Goal: Communication & Community: Connect with others

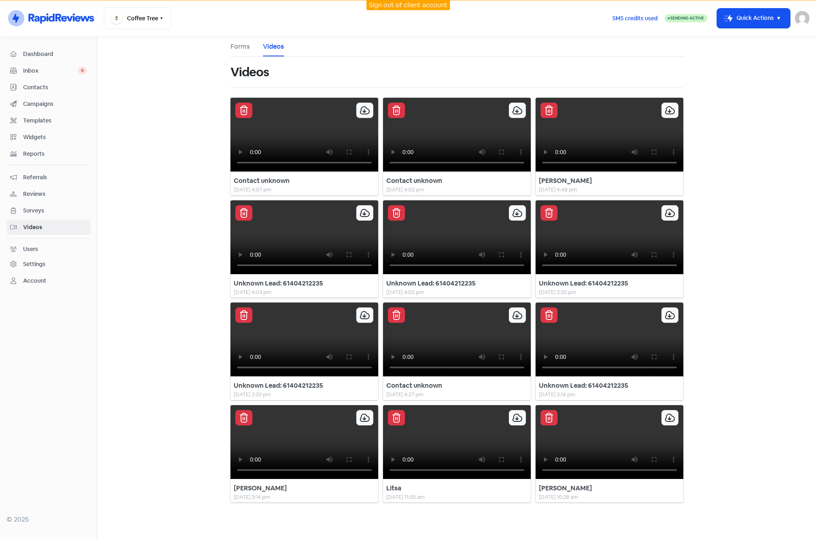
click at [29, 265] on div "Settings" at bounding box center [34, 264] width 22 height 9
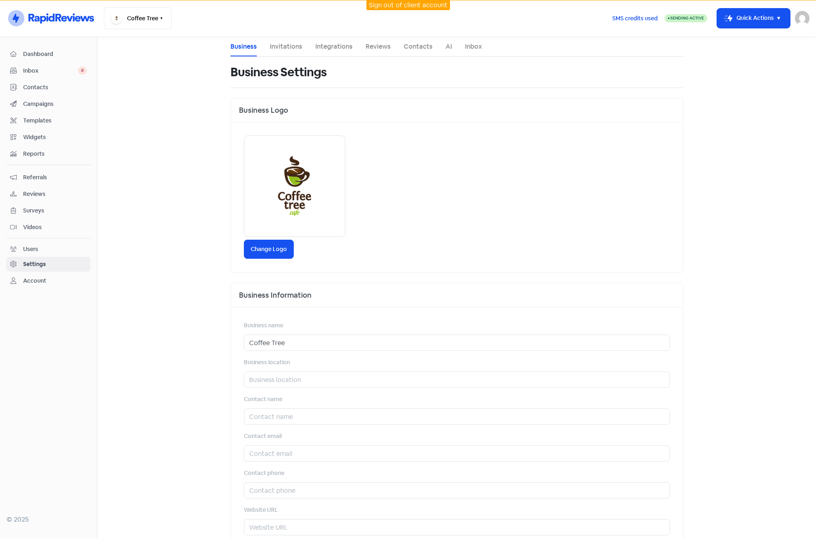
click at [30, 250] on div "Users" at bounding box center [30, 249] width 15 height 9
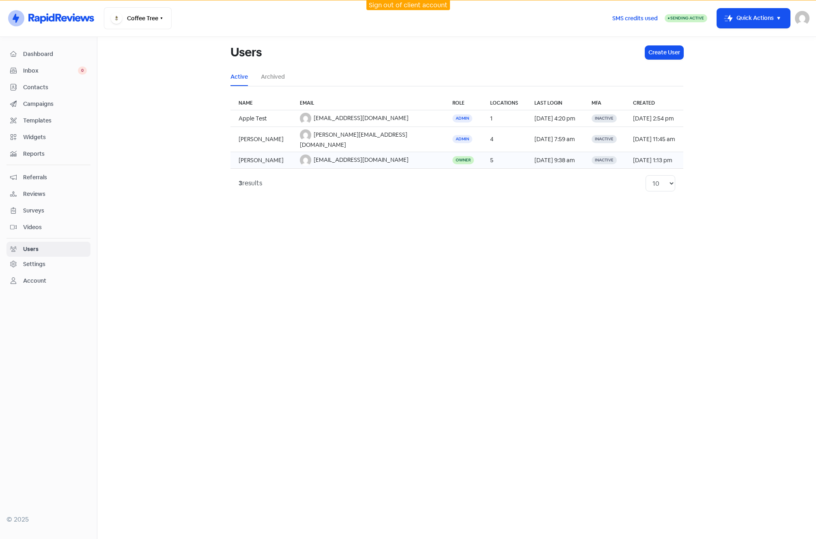
click at [271, 152] on td "[PERSON_NAME]" at bounding box center [260, 160] width 61 height 17
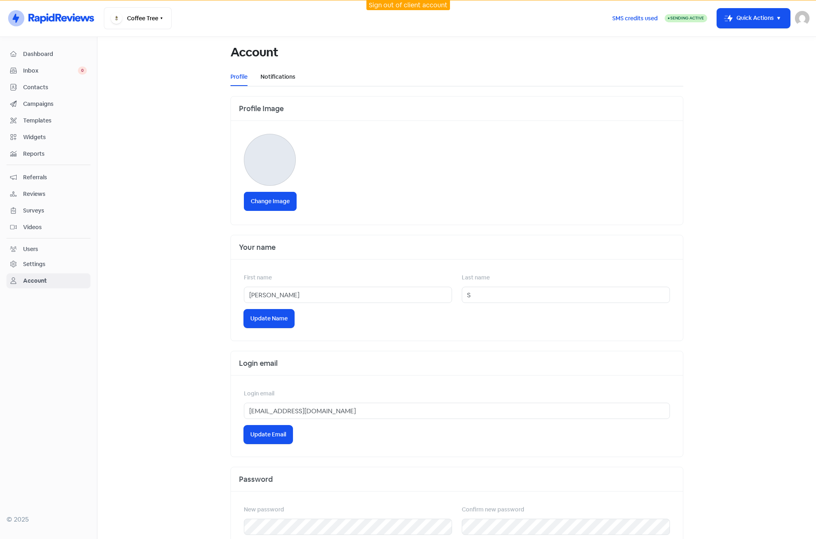
click at [275, 76] on link "Notifications" at bounding box center [277, 77] width 35 height 9
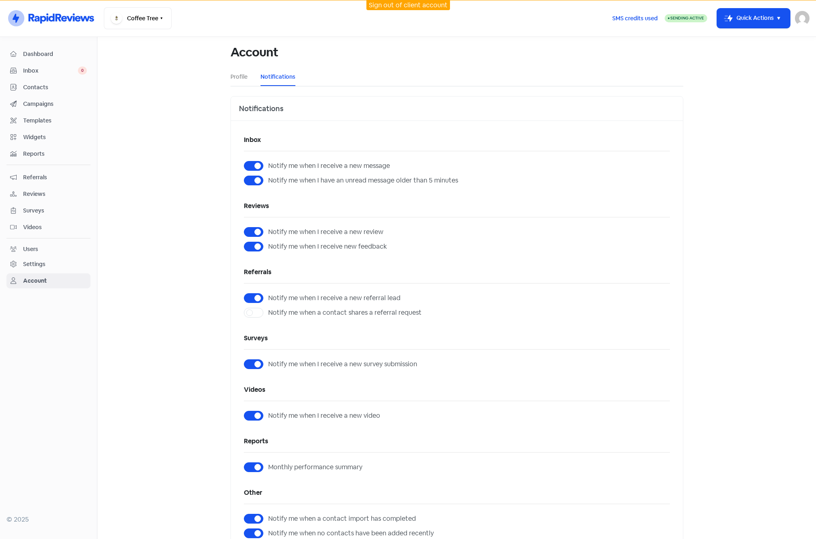
click at [468, 265] on div "Inbox Notify me when I receive a new message Notify me when I have an unread me…" at bounding box center [457, 371] width 452 height 501
click at [30, 248] on div "Users" at bounding box center [30, 249] width 15 height 9
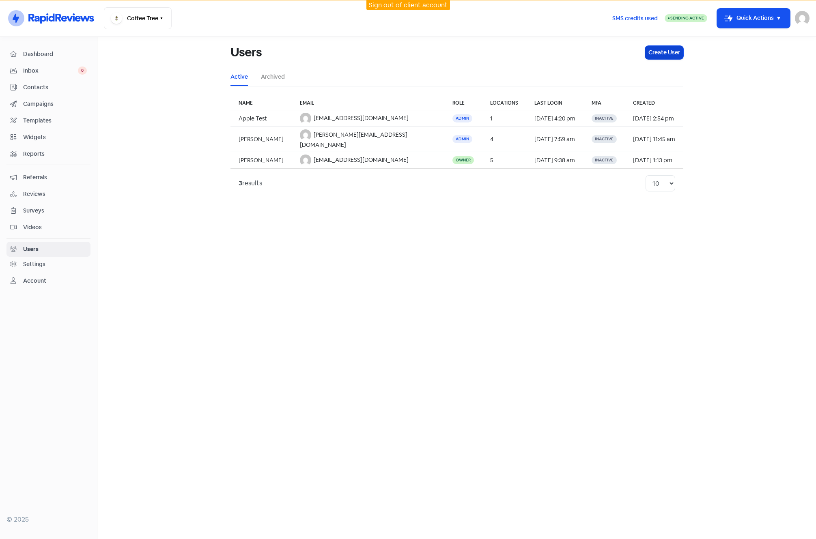
click at [659, 54] on button "Create User" at bounding box center [664, 52] width 38 height 13
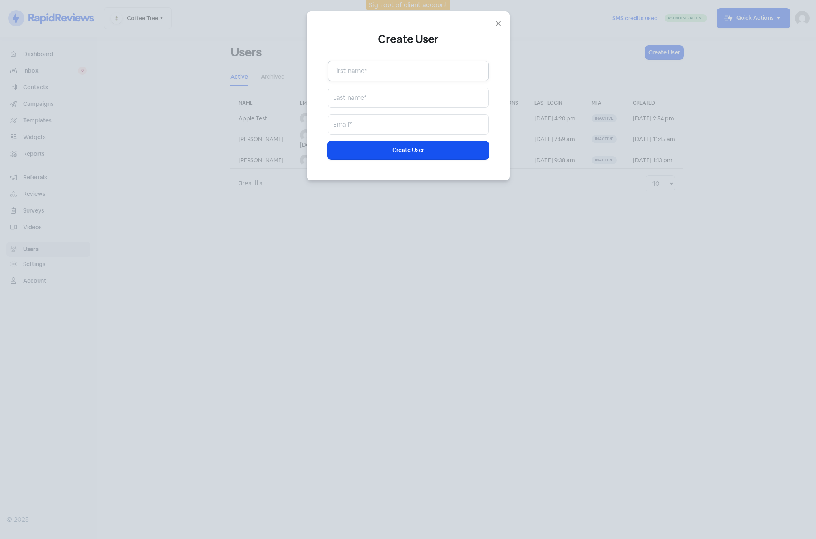
click at [396, 69] on input "text" at bounding box center [408, 71] width 161 height 20
type input "A"
click at [505, 27] on div "Create User First name* Last name* Email* Icon For Loading Create User" at bounding box center [408, 95] width 203 height 169
click at [501, 24] on icon "Close" at bounding box center [498, 24] width 10 height 10
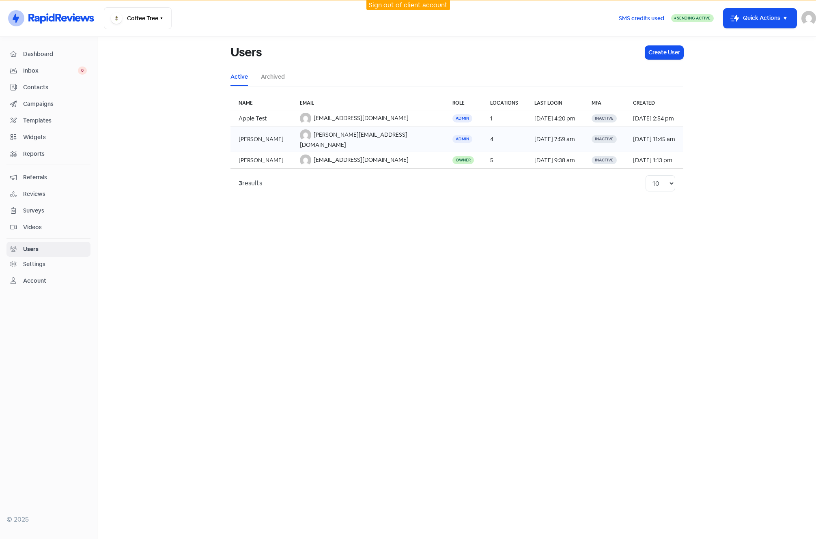
click at [354, 138] on td "jay@email.com" at bounding box center [368, 139] width 153 height 25
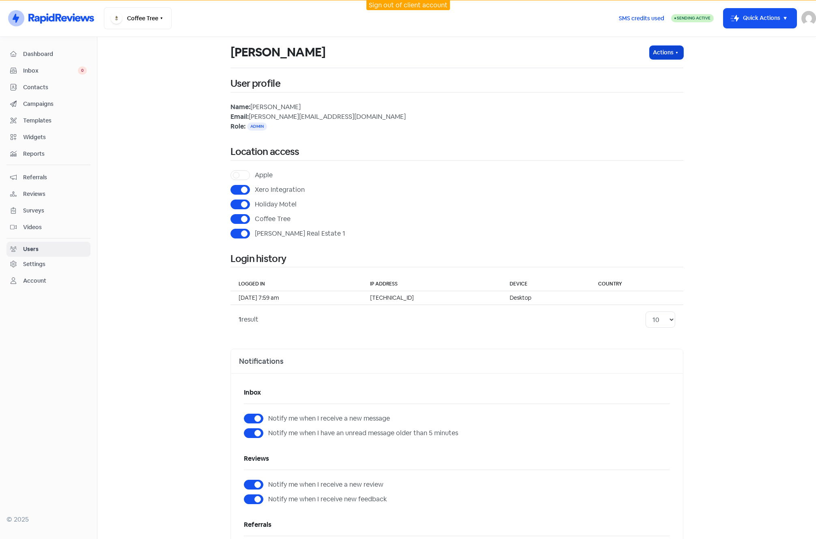
click at [662, 52] on button "Actions" at bounding box center [667, 52] width 34 height 13
click at [641, 67] on button "Edit Profile" at bounding box center [651, 70] width 64 height 16
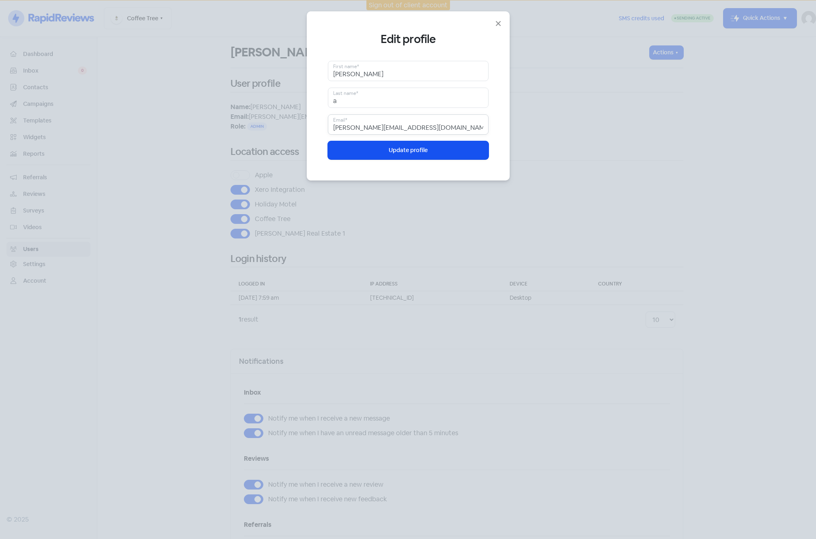
click at [286, 123] on div "Edit profile Jay First name* a Last name* jay@email.com Email* Update profile" at bounding box center [408, 269] width 816 height 539
click at [360, 158] on button "Update profile" at bounding box center [408, 150] width 161 height 18
drag, startPoint x: 360, startPoint y: 128, endPoint x: 286, endPoint y: 125, distance: 73.5
click at [286, 126] on div "Edit profile Jay First name* a Last name* allen.slev@gmail.com Email* Update pr…" at bounding box center [408, 269] width 816 height 539
type input "allen.slev@hotmail.com"
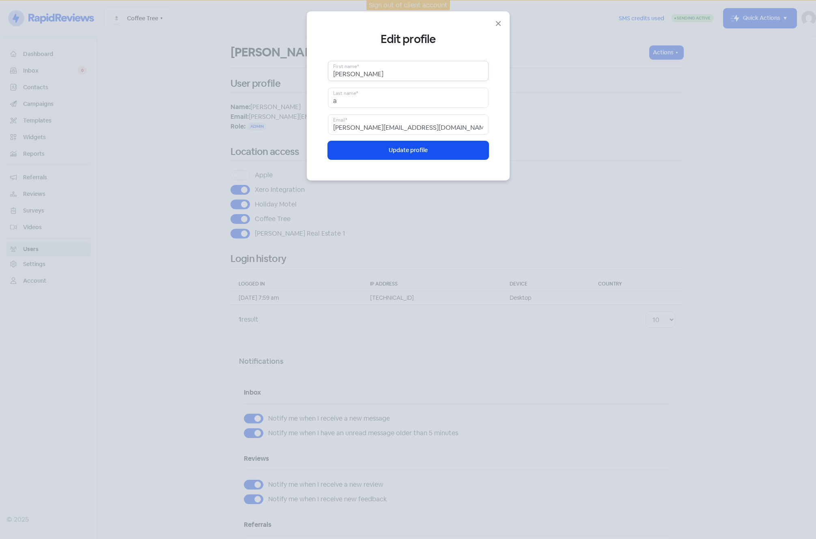
drag, startPoint x: 347, startPoint y: 75, endPoint x: 321, endPoint y: 75, distance: 26.4
click at [321, 75] on div "Edit profile Jay First name* a Last name* allen.slev@hotmail.com Email* Update …" at bounding box center [408, 95] width 203 height 169
type input "Allen"
drag, startPoint x: 340, startPoint y: 103, endPoint x: 317, endPoint y: 101, distance: 22.8
click at [316, 102] on div "Edit profile Allen First name* a Last name* allen.slev@hotmail.com Email* Updat…" at bounding box center [408, 95] width 203 height 169
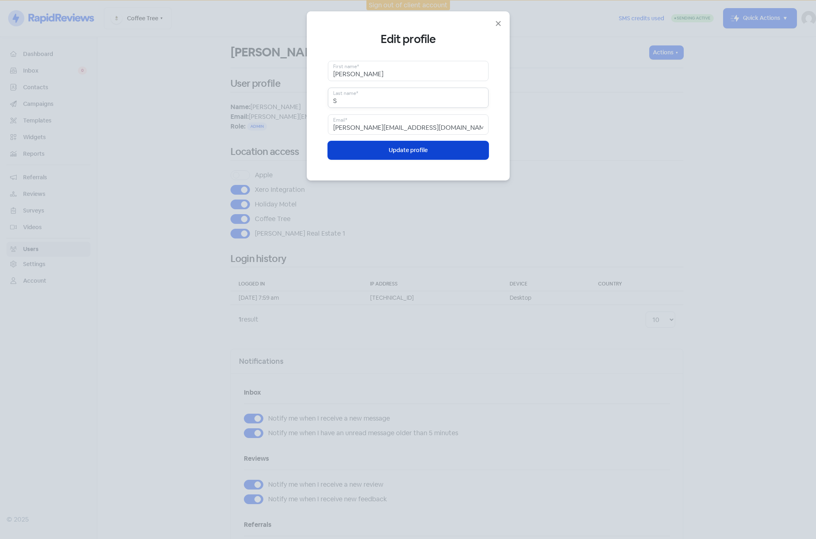
type input "S"
click at [402, 151] on button "Update profile" at bounding box center [408, 150] width 161 height 18
drag, startPoint x: 399, startPoint y: 128, endPoint x: 316, endPoint y: 129, distance: 83.6
click at [316, 129] on div "Edit profile Allen First name* S Last name* allen.slev@hotmail.com Email* Updat…" at bounding box center [408, 95] width 203 height 169
click at [390, 155] on button "Update profile" at bounding box center [408, 150] width 161 height 18
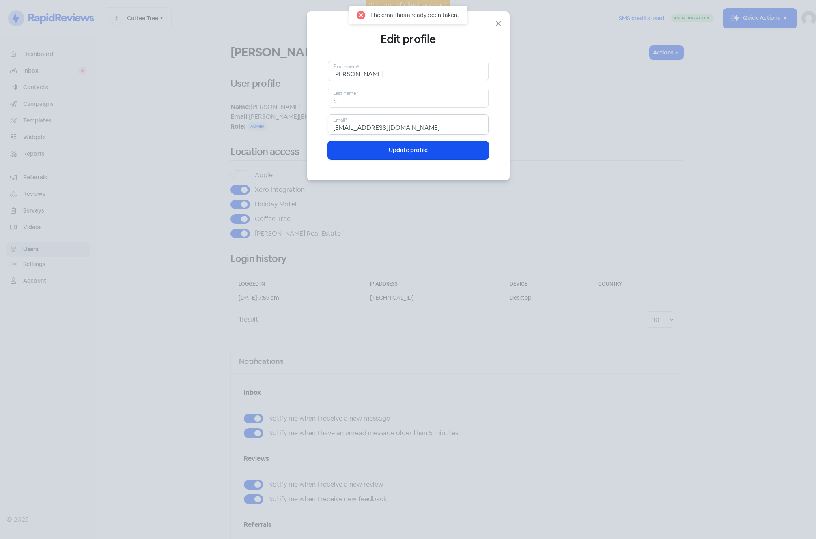
drag, startPoint x: 357, startPoint y: 128, endPoint x: 289, endPoint y: 126, distance: 67.4
click at [289, 126] on div "Edit profile Allen First name* S Last name* support@rapidreviews.com.au Email* …" at bounding box center [408, 269] width 816 height 539
click at [347, 150] on button "Update profile" at bounding box center [408, 150] width 161 height 18
drag, startPoint x: 336, startPoint y: 127, endPoint x: 305, endPoint y: 129, distance: 31.7
click at [305, 129] on div "Edit profile Allen First name* S Last name* it@rapidreviews.com.au Email* Updat…" at bounding box center [408, 269] width 816 height 539
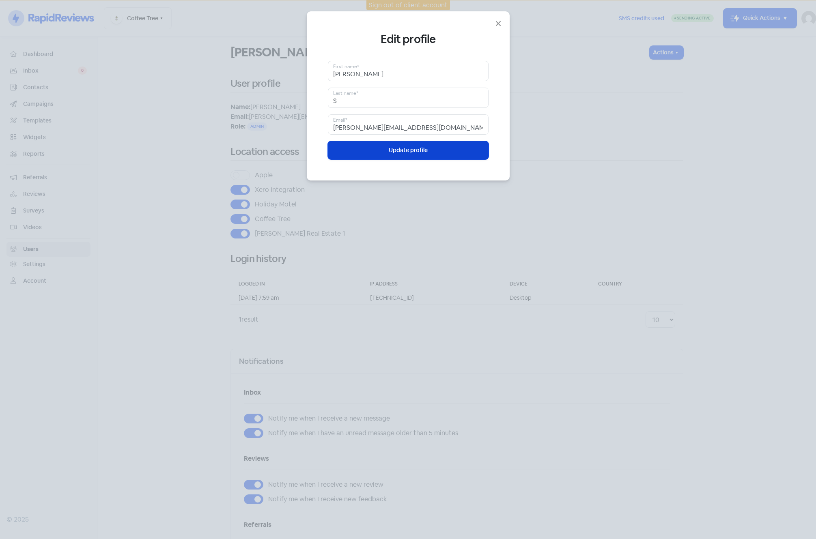
click at [359, 150] on button "Update profile" at bounding box center [408, 150] width 161 height 18
drag, startPoint x: 347, startPoint y: 127, endPoint x: 316, endPoint y: 127, distance: 30.8
click at [318, 127] on div "Edit profile Allen First name* S Last name* allen@rapidreviews.com.au Email* Up…" at bounding box center [408, 95] width 203 height 169
click at [348, 127] on input "allen@rapidreviews.com.au" at bounding box center [408, 124] width 161 height 20
drag, startPoint x: 347, startPoint y: 127, endPoint x: 323, endPoint y: 129, distance: 24.4
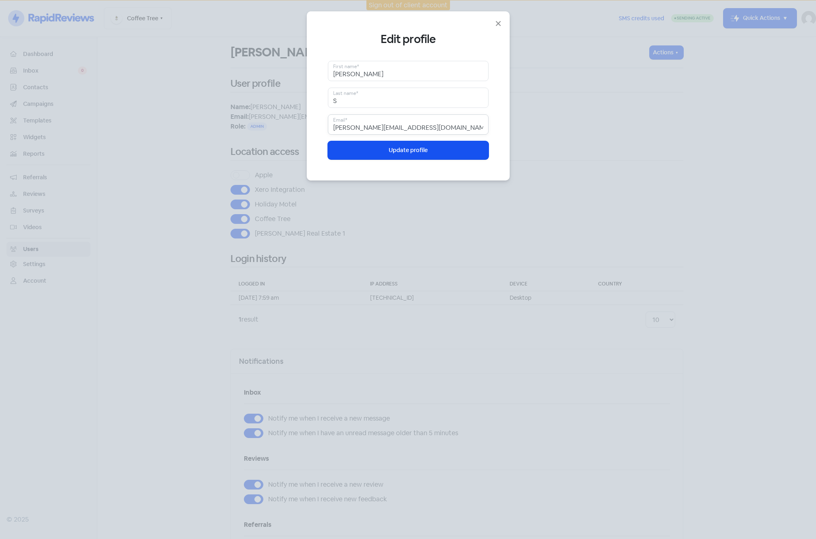
click at [323, 129] on div "Edit profile Allen First name* S Last name* allen@rapidreviews.com.au Email* Up…" at bounding box center [408, 95] width 203 height 169
click at [346, 148] on button "Update profile" at bounding box center [408, 150] width 161 height 18
drag, startPoint x: 363, startPoint y: 128, endPoint x: 390, endPoint y: 128, distance: 27.2
click at [390, 128] on input "support@amazeful.com" at bounding box center [408, 124] width 161 height 20
type input "[EMAIL_ADDRESS][DOMAIN_NAME]"
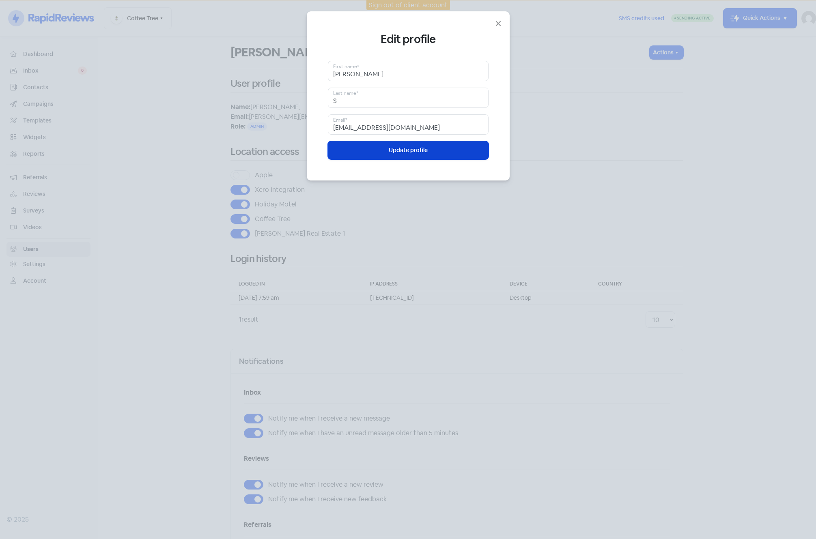
click at [417, 151] on button "Update profile" at bounding box center [408, 150] width 161 height 18
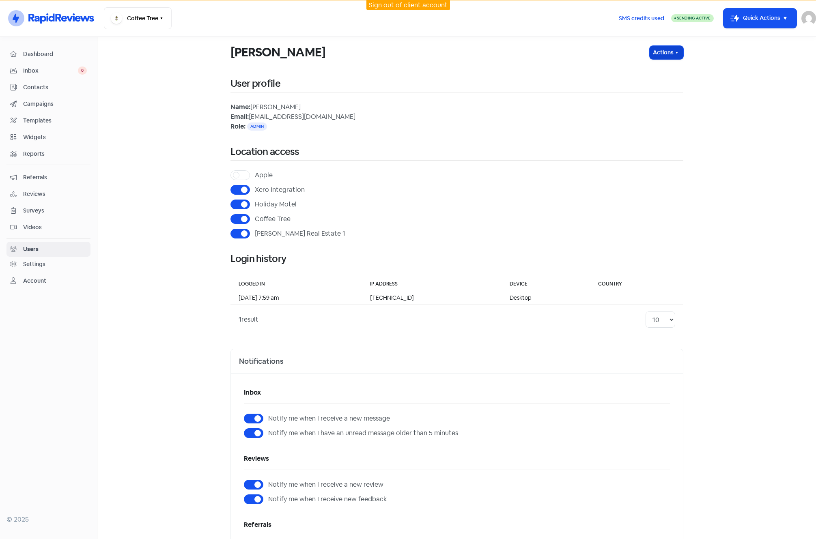
click at [673, 54] on icon "button" at bounding box center [676, 52] width 6 height 6
click at [637, 84] on button "Edit Password" at bounding box center [651, 86] width 64 height 16
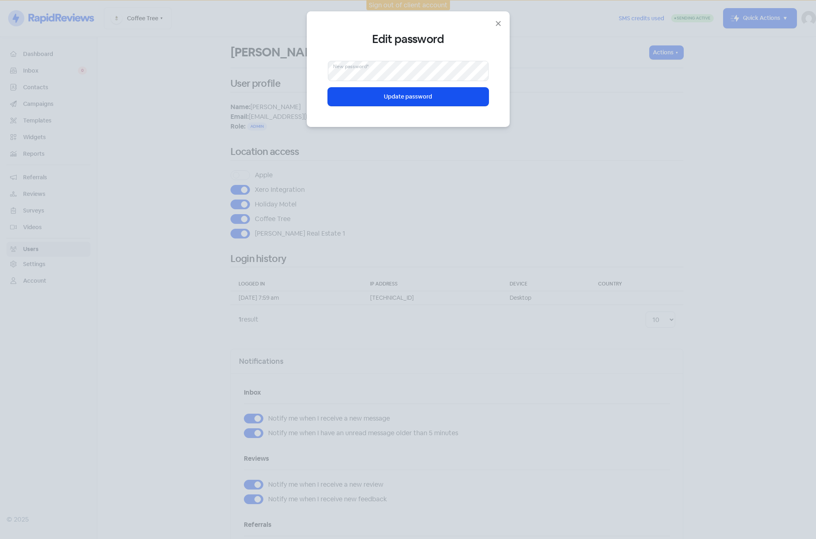
click at [206, 112] on div "Edit password New password* Update password" at bounding box center [408, 269] width 816 height 539
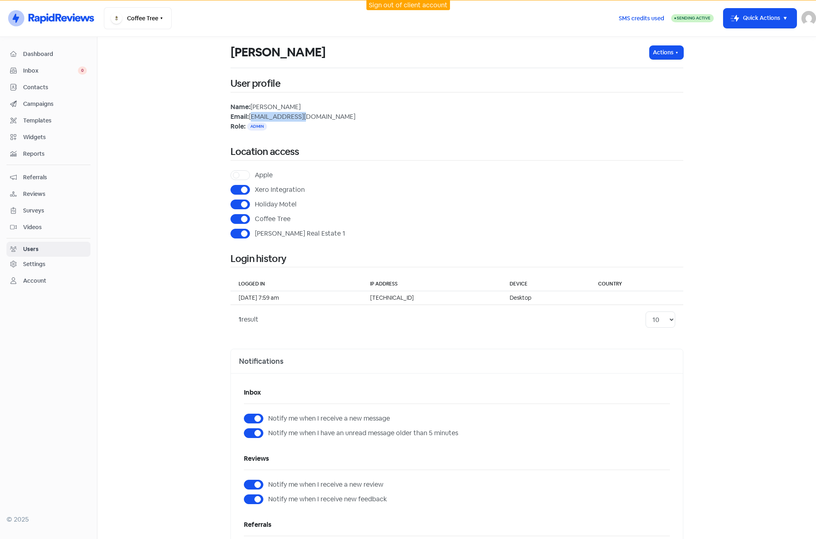
drag, startPoint x: 247, startPoint y: 117, endPoint x: 314, endPoint y: 118, distance: 67.3
click at [314, 118] on div "Email: team@caspen.com" at bounding box center [456, 117] width 453 height 10
copy div "[EMAIL_ADDRESS][DOMAIN_NAME]"
click at [255, 205] on label "Holiday Motel" at bounding box center [276, 205] width 42 height 10
click at [255, 205] on input "Holiday Motel" at bounding box center [257, 202] width 5 height 5
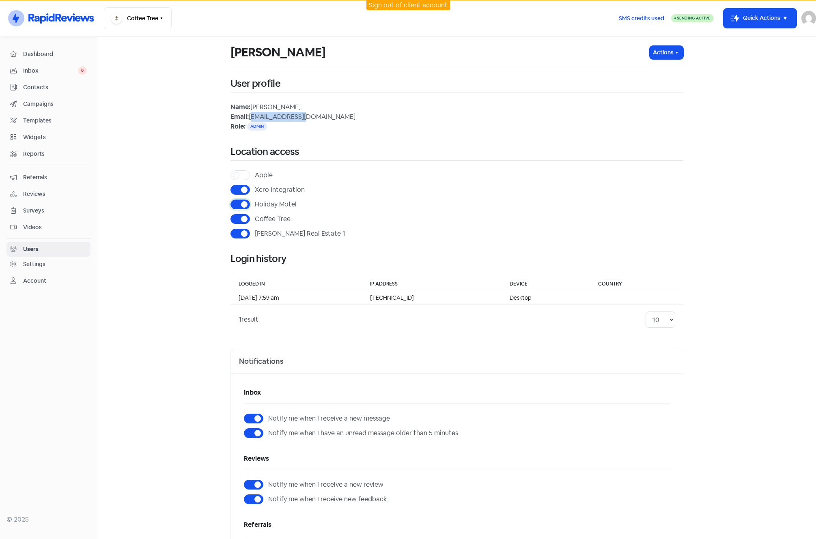
checkbox input "false"
click at [255, 189] on label "Xero Integration" at bounding box center [280, 190] width 50 height 10
click at [255, 189] on input "Xero Integration" at bounding box center [257, 187] width 5 height 5
checkbox input "false"
drag, startPoint x: 240, startPoint y: 233, endPoint x: 407, endPoint y: 221, distance: 168.0
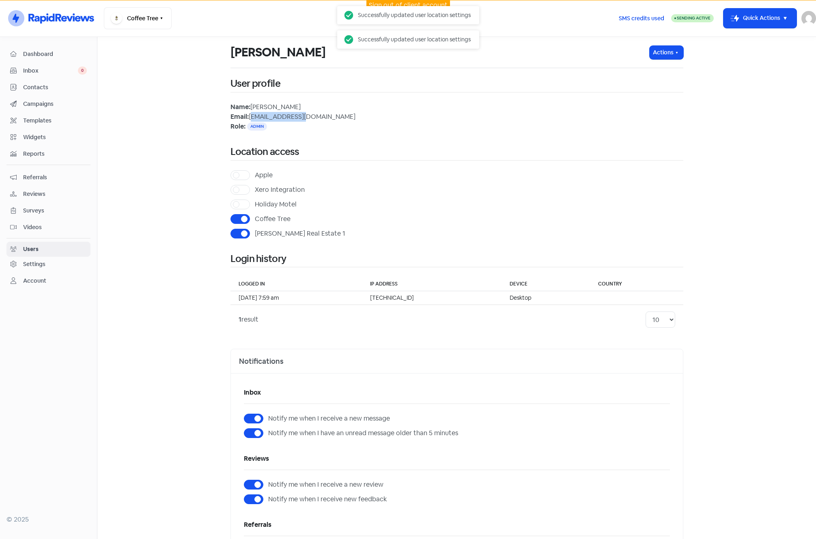
click at [255, 234] on label "John Smith Real Estate 1" at bounding box center [300, 234] width 90 height 10
click at [255, 234] on input "John Smith Real Estate 1" at bounding box center [257, 231] width 5 height 5
checkbox input "false"
click at [814, 16] on img at bounding box center [808, 18] width 15 height 15
click at [755, 74] on link "Sign out" at bounding box center [764, 74] width 103 height 13
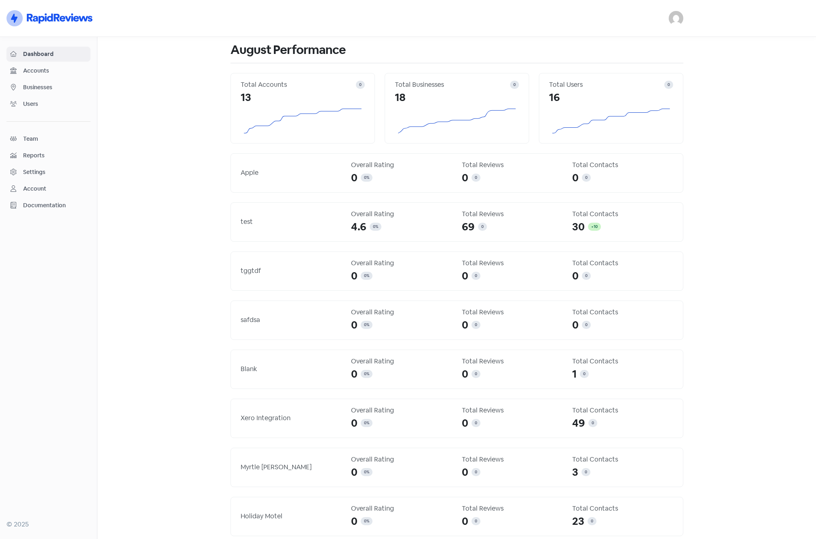
click at [671, 19] on img at bounding box center [676, 18] width 15 height 15
click at [622, 74] on link "Sign out" at bounding box center [631, 74] width 103 height 13
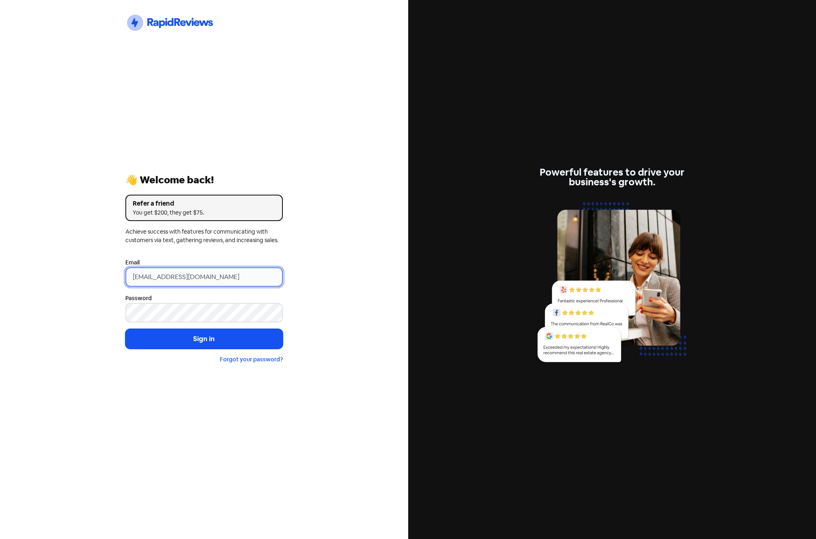
drag, startPoint x: 239, startPoint y: 277, endPoint x: -30, endPoint y: 256, distance: 269.8
click at [0, 256] on html "Icon For Thunder-circle 👋 Welcome back! Refer a friend You get $200, they get $…" at bounding box center [408, 269] width 816 height 539
paste input "[EMAIL_ADDRESS][DOMAIN_NAME]"
type input "[EMAIL_ADDRESS][DOMAIN_NAME]"
click at [36, 241] on div "Icon For Thunder-circle 👋 Welcome back! Refer a friend You get $200, they get $…" at bounding box center [204, 269] width 408 height 539
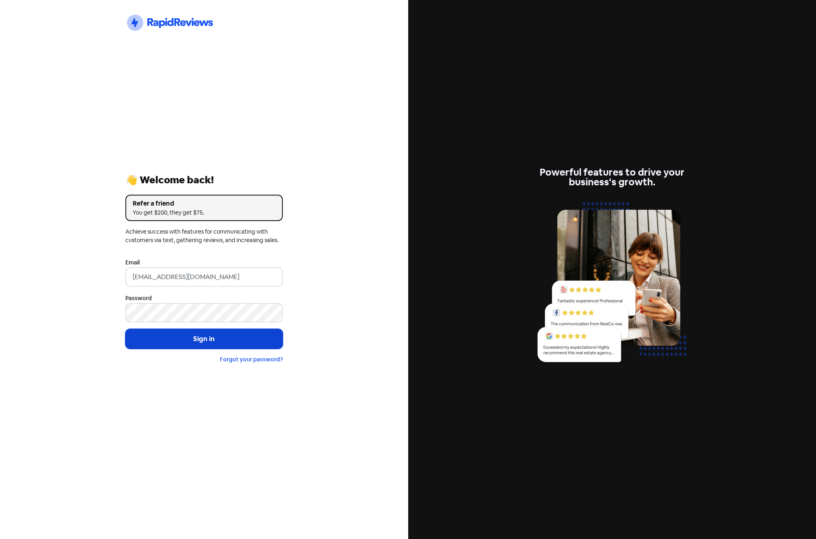
click at [172, 339] on button "Sign in" at bounding box center [203, 339] width 157 height 20
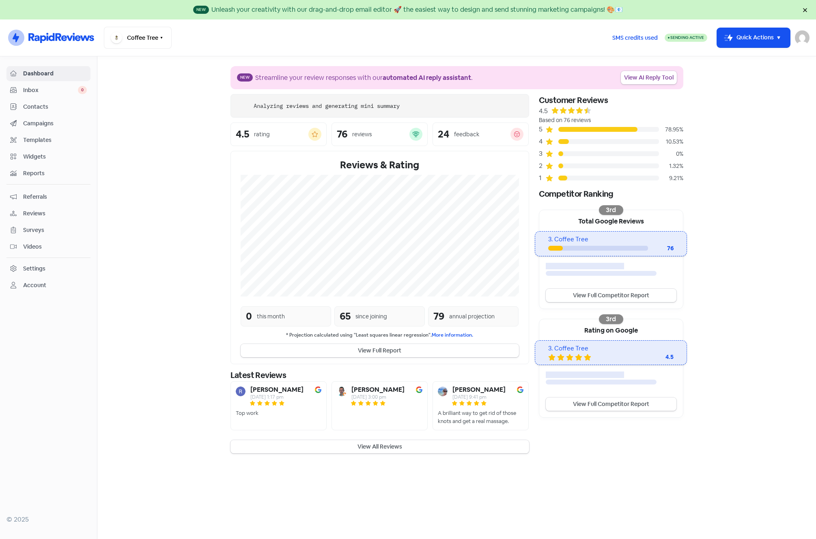
click at [37, 106] on span "Contacts" at bounding box center [55, 107] width 64 height 9
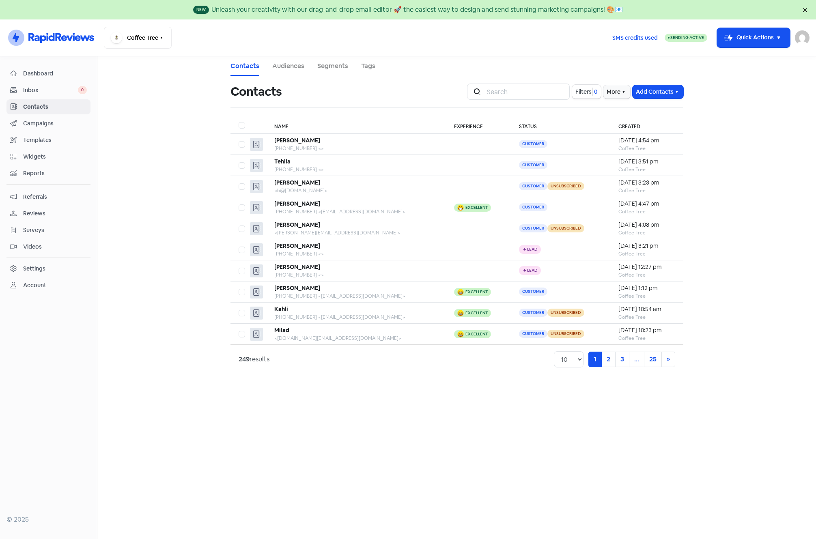
click at [35, 121] on span "Campaigns" at bounding box center [55, 123] width 64 height 9
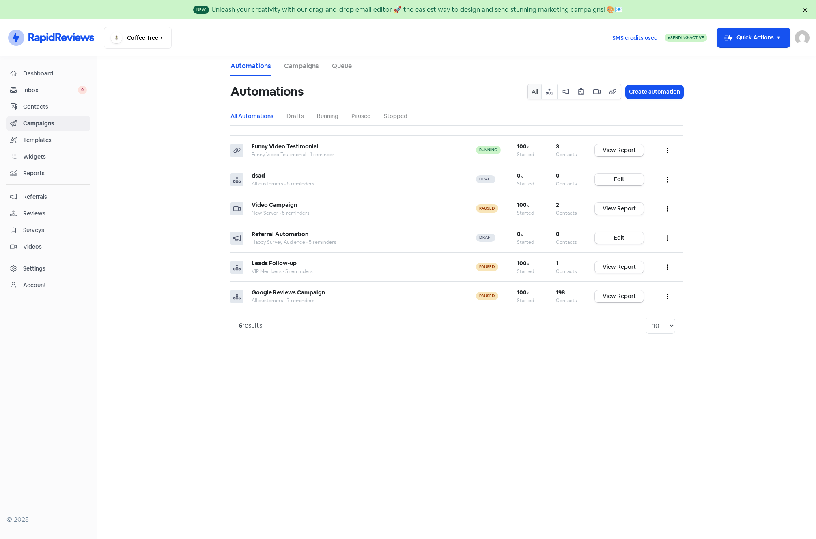
click at [36, 107] on span "Contacts" at bounding box center [55, 107] width 64 height 9
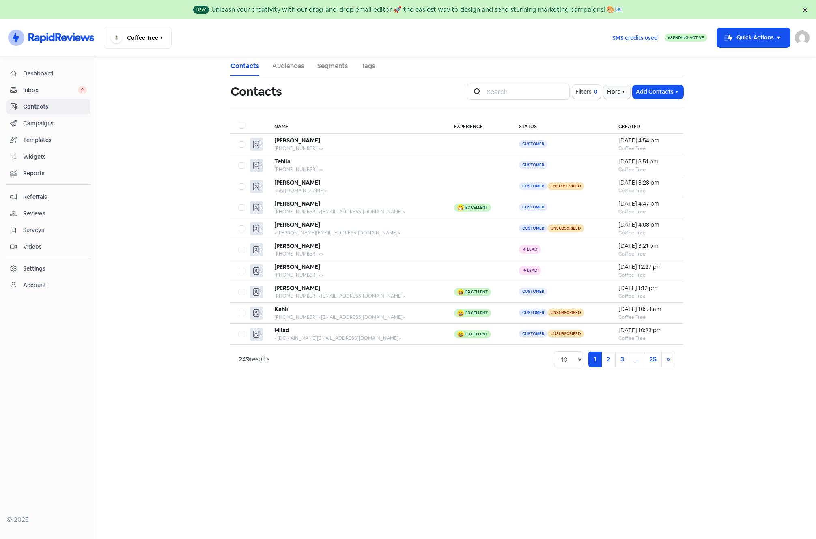
click at [29, 249] on span "Videos" at bounding box center [55, 247] width 64 height 9
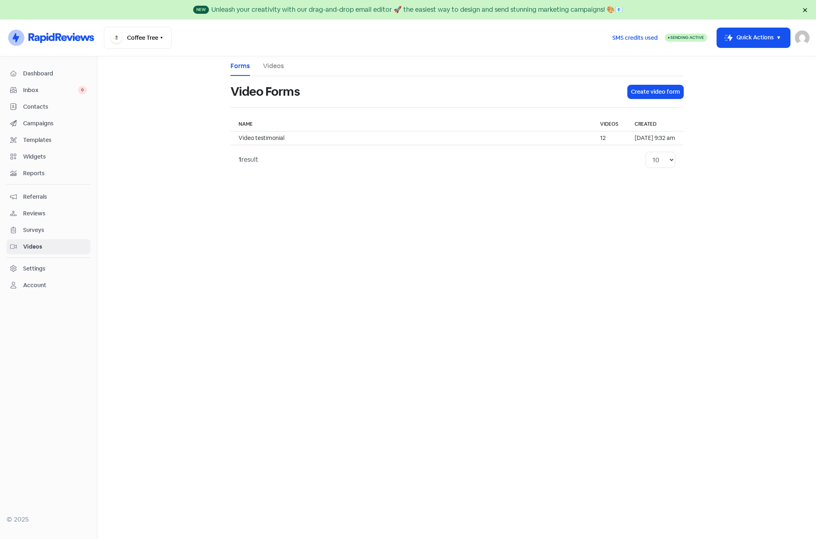
click at [33, 290] on link "Account" at bounding box center [48, 285] width 84 height 15
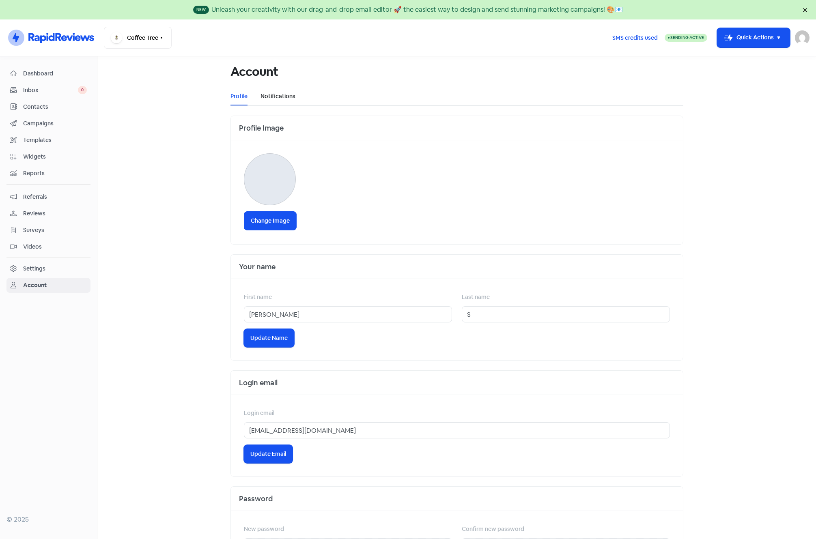
click at [269, 96] on link "Notifications" at bounding box center [277, 96] width 35 height 9
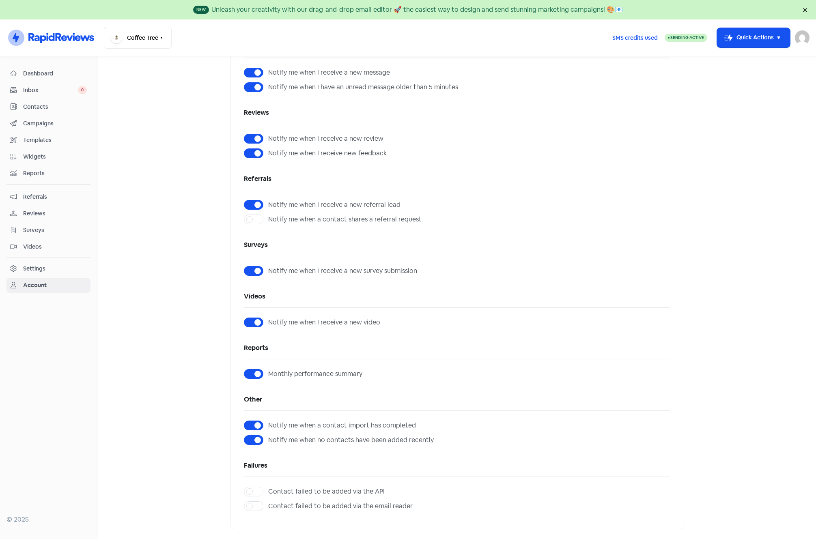
scroll to position [40, 0]
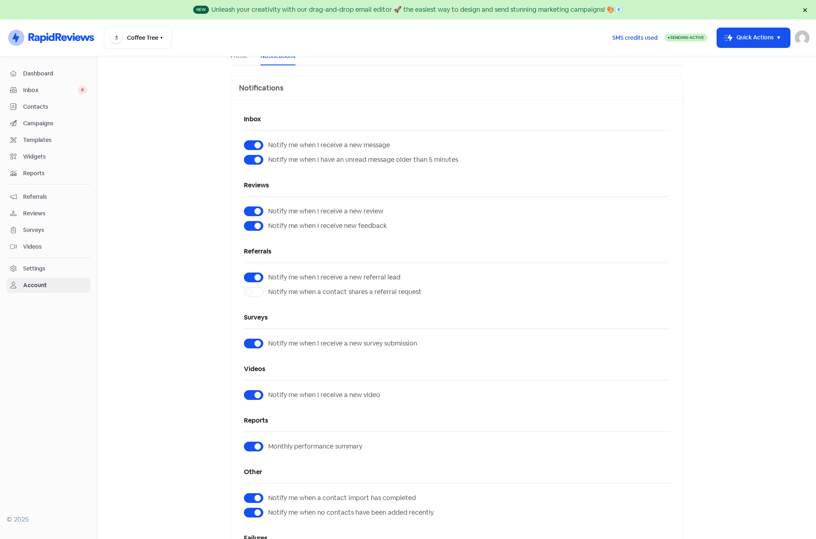
click at [268, 143] on label "Notify me when I receive a new message" at bounding box center [329, 145] width 122 height 10
click at [268, 143] on input "Notify me when I receive a new message" at bounding box center [270, 142] width 5 height 5
checkbox input "false"
click at [268, 157] on label "Notify me when I have an unread message older than 5 minutes" at bounding box center [363, 160] width 190 height 10
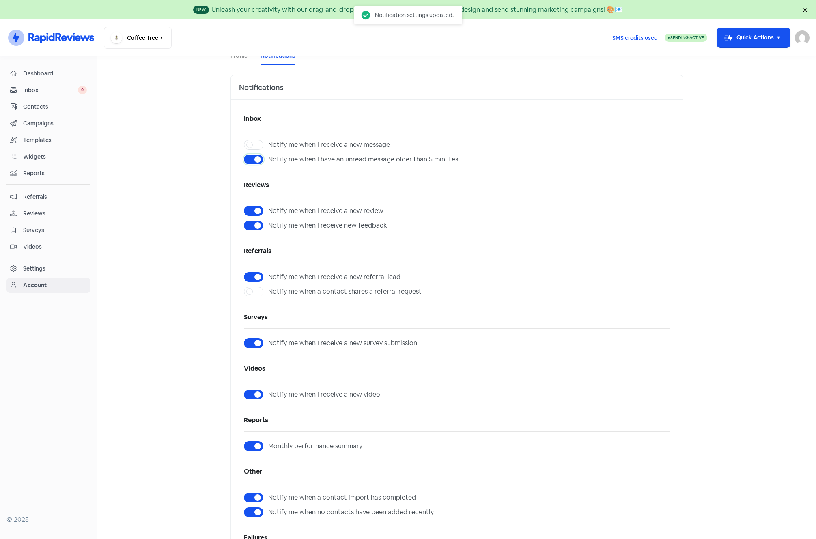
click at [268, 157] on input "Notify me when I have an unread message older than 5 minutes" at bounding box center [270, 157] width 5 height 5
checkbox input "false"
click at [268, 211] on label "Notify me when I receive a new review" at bounding box center [325, 211] width 115 height 10
click at [268, 211] on input "Notify me when I receive a new review" at bounding box center [270, 208] width 5 height 5
checkbox input "false"
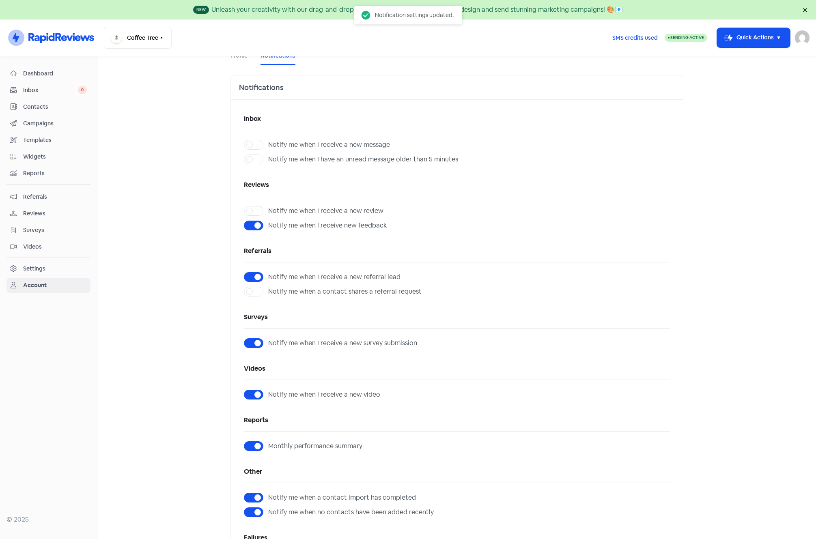
click at [268, 223] on label "Notify me when I receive new feedback" at bounding box center [327, 226] width 118 height 10
click at [268, 223] on input "Notify me when I receive new feedback" at bounding box center [270, 223] width 5 height 5
checkbox input "false"
click at [268, 394] on label "Notify me when I receive a new video" at bounding box center [324, 395] width 112 height 10
click at [268, 394] on input "Notify me when I receive a new video" at bounding box center [270, 392] width 5 height 5
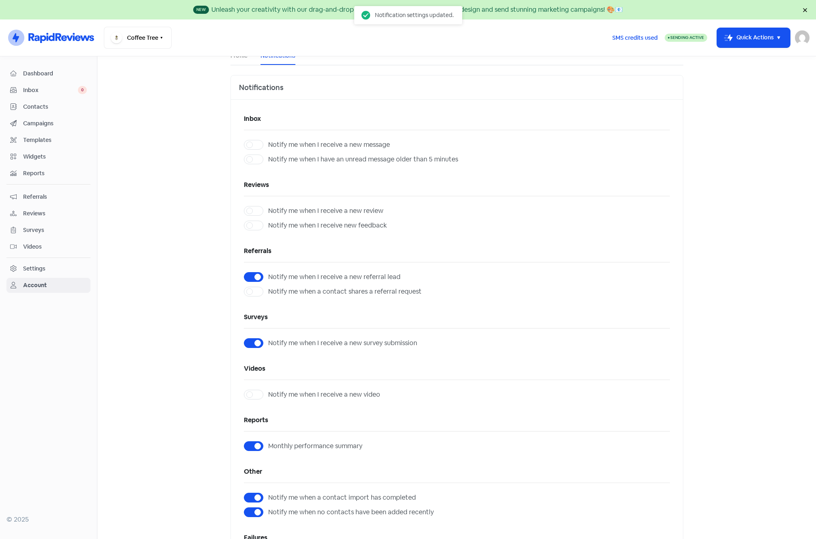
click at [268, 397] on label "Notify me when I receive a new video" at bounding box center [324, 395] width 112 height 10
click at [268, 395] on input "Notify me when I receive a new video" at bounding box center [270, 392] width 5 height 5
checkbox input "true"
click at [196, 131] on main "Account Profile Notifications Notifications Inbox Notify me when I receive a ne…" at bounding box center [456, 297] width 719 height 483
click at [36, 108] on span "Contacts" at bounding box center [55, 107] width 64 height 9
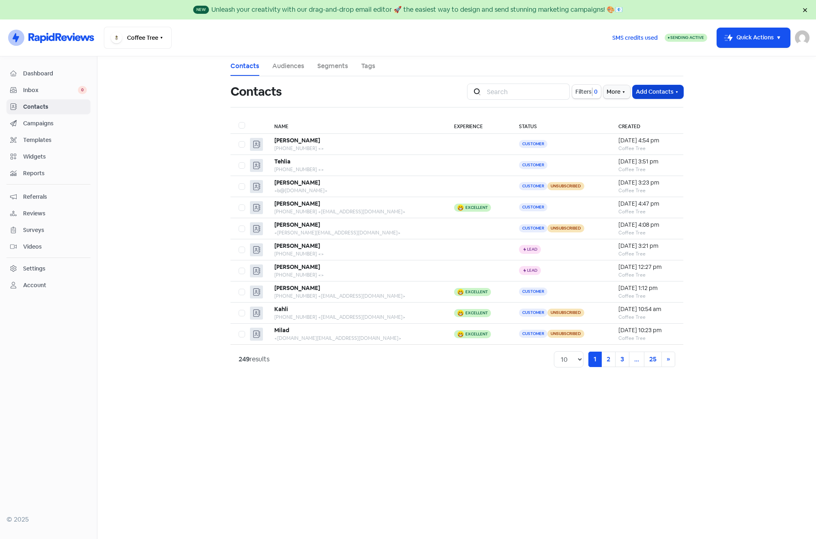
click at [675, 93] on icon "button" at bounding box center [676, 92] width 6 height 6
click at [154, 112] on main "Contacts Audiences Segments Tags Contacts Icon For Search Filters 0 More Add Co…" at bounding box center [456, 297] width 719 height 483
click at [37, 105] on span "Contacts" at bounding box center [55, 107] width 64 height 9
click at [677, 90] on icon "button" at bounding box center [676, 92] width 6 height 6
click at [641, 109] on button "Add a contact" at bounding box center [648, 109] width 69 height 16
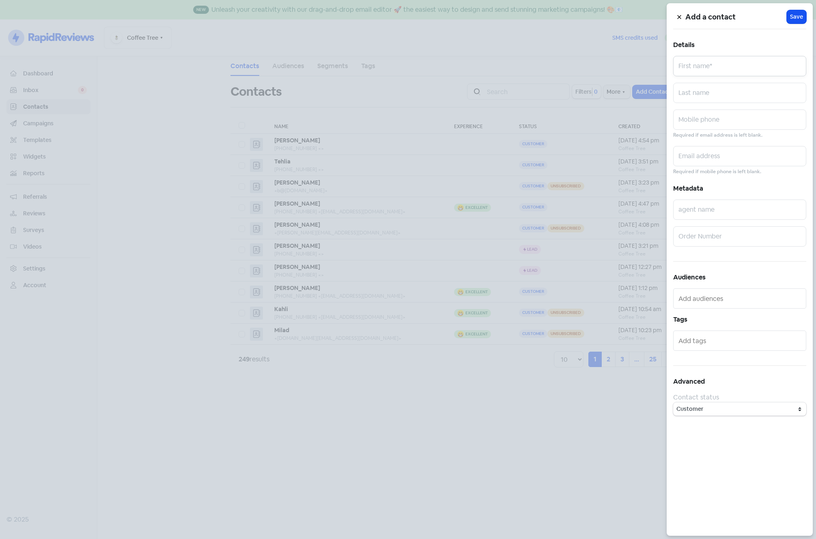
click at [736, 67] on input "text" at bounding box center [739, 66] width 133 height 20
type input "Allen"
type input "S"
type input "[EMAIL_ADDRESS][DOMAIN_NAME]"
click at [796, 17] on span "Save" at bounding box center [796, 17] width 13 height 9
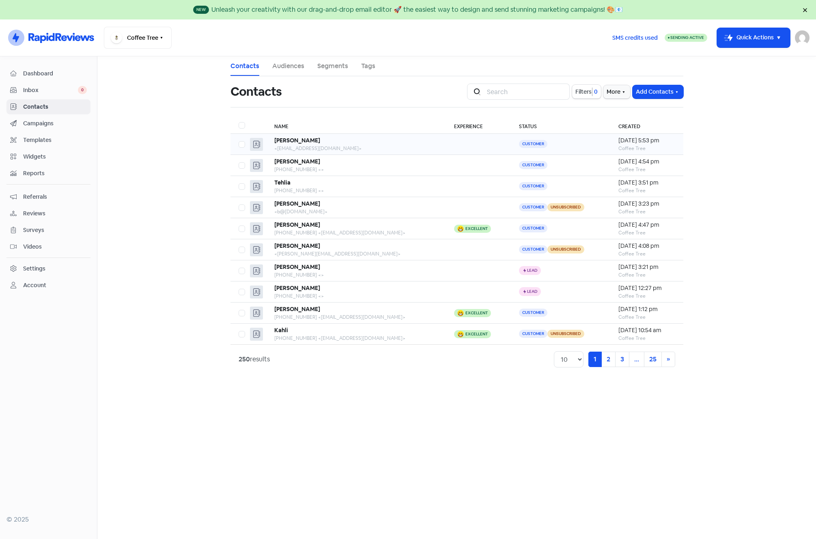
click at [463, 142] on td at bounding box center [478, 144] width 65 height 21
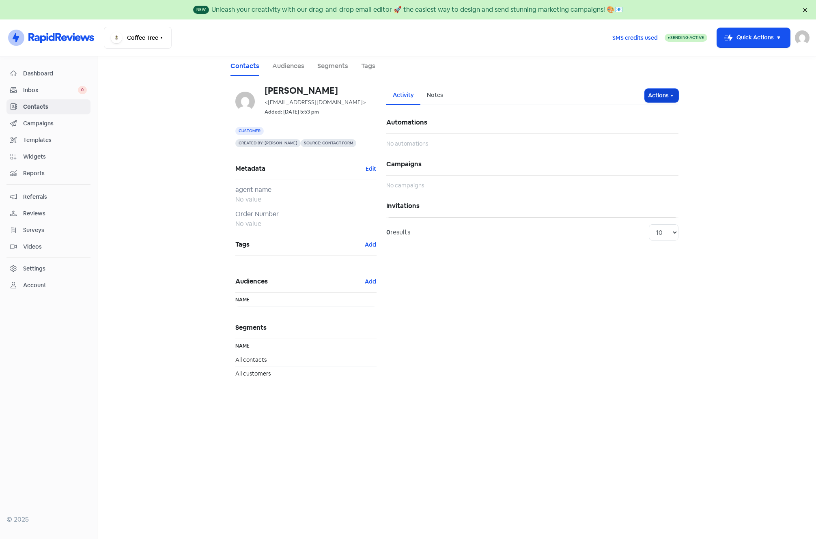
click at [670, 97] on icon "button" at bounding box center [672, 96] width 6 height 6
click at [635, 113] on button "Send invitation" at bounding box center [646, 113] width 64 height 16
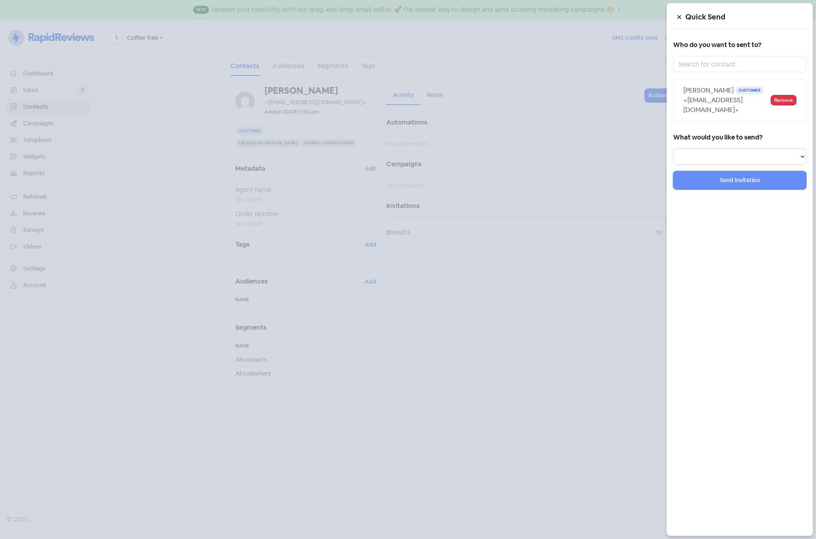
click at [734, 148] on select "Review Invitation Referral Invitation Survey Invitation Video Invitation" at bounding box center [739, 156] width 133 height 16
select select "video"
click at [673, 148] on select "Review Invitation Referral Invitation Survey Invitation Video Invitation" at bounding box center [739, 156] width 133 height 16
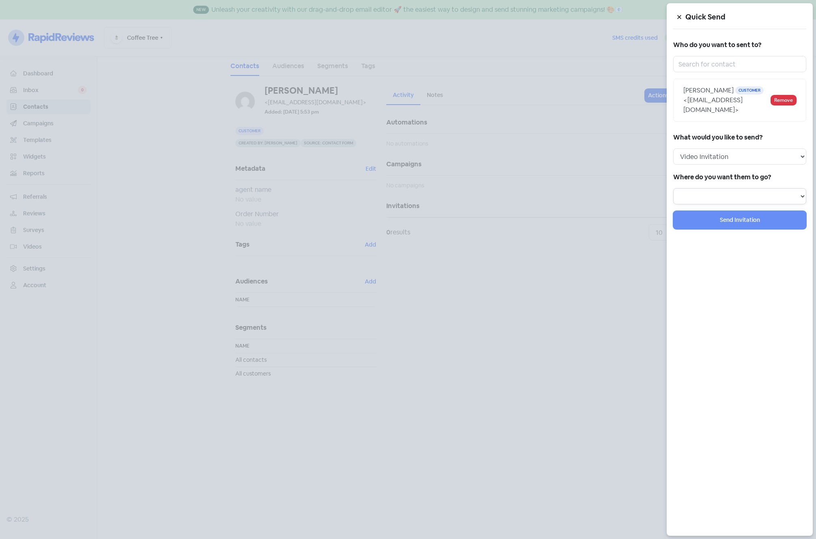
click at [732, 188] on select "Video form: Video testimonial" at bounding box center [739, 196] width 133 height 16
select select "17"
click at [673, 188] on select "Video form: Video testimonial" at bounding box center [739, 196] width 133 height 16
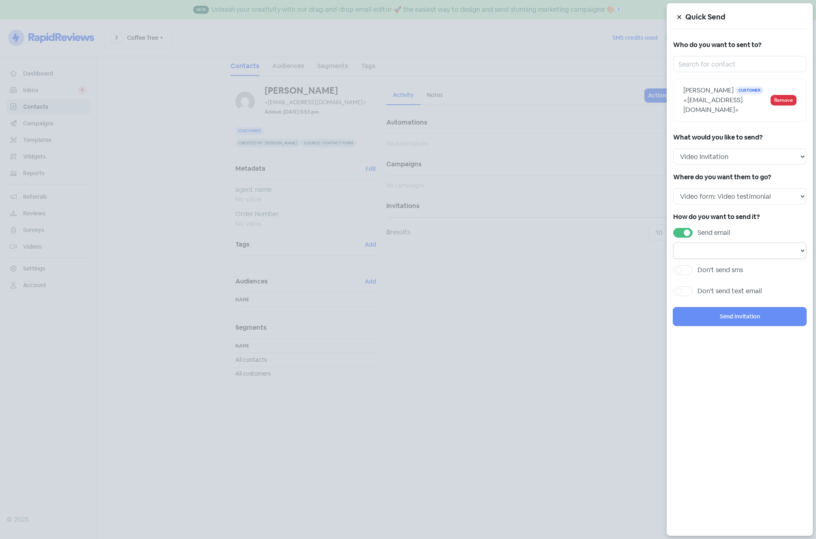
click at [695, 243] on select "Email template: Video 1" at bounding box center [739, 251] width 133 height 16
select select "5545"
click at [673, 243] on select "Email template: Video 1" at bounding box center [739, 251] width 133 height 16
click at [723, 308] on button "Send Invitation" at bounding box center [739, 317] width 133 height 18
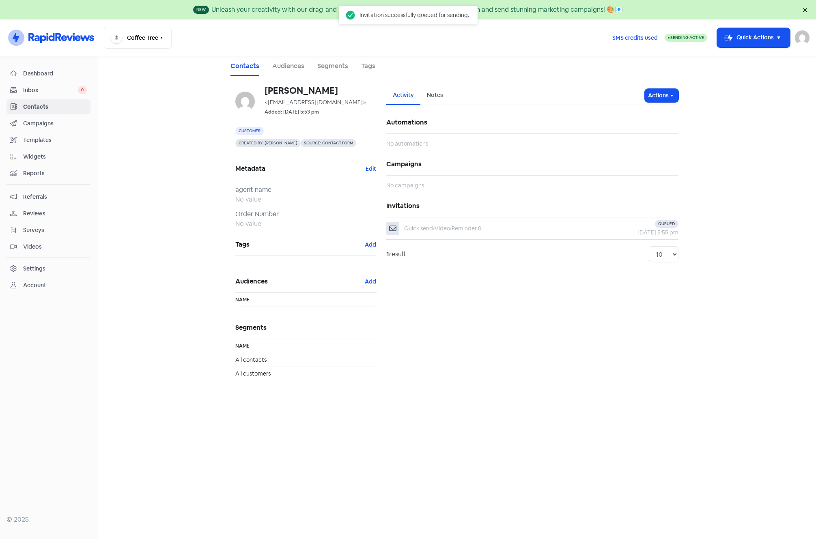
click at [170, 194] on main "Contacts Audiences Segments Tags Allen S <team@caspen.com> Added: 15 Aug 2025, …" at bounding box center [456, 297] width 719 height 483
click at [523, 342] on div "Activity Notes Actions Automations No automations Campaigns No campaigns Invita…" at bounding box center [532, 238] width 302 height 304
click at [455, 347] on div "Activity Notes Actions Automations No automations Campaigns No campaigns Invita…" at bounding box center [532, 238] width 302 height 304
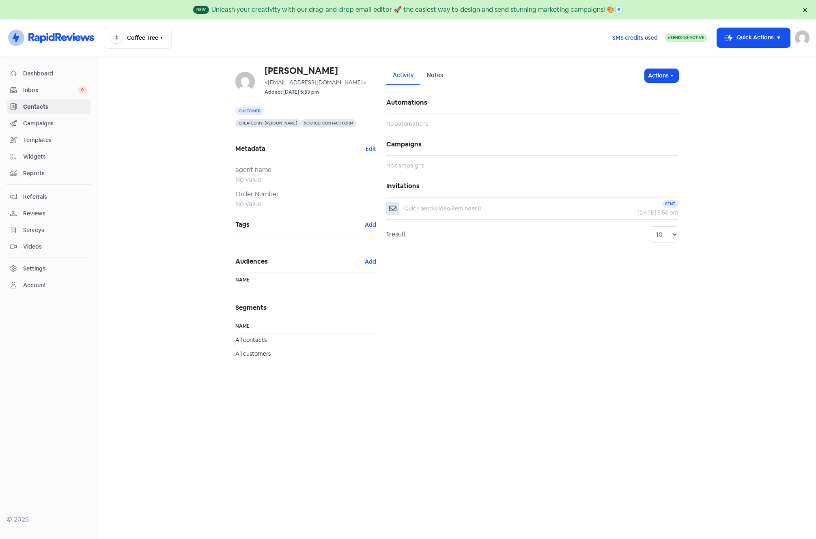
click at [39, 215] on span "Reviews" at bounding box center [55, 213] width 64 height 9
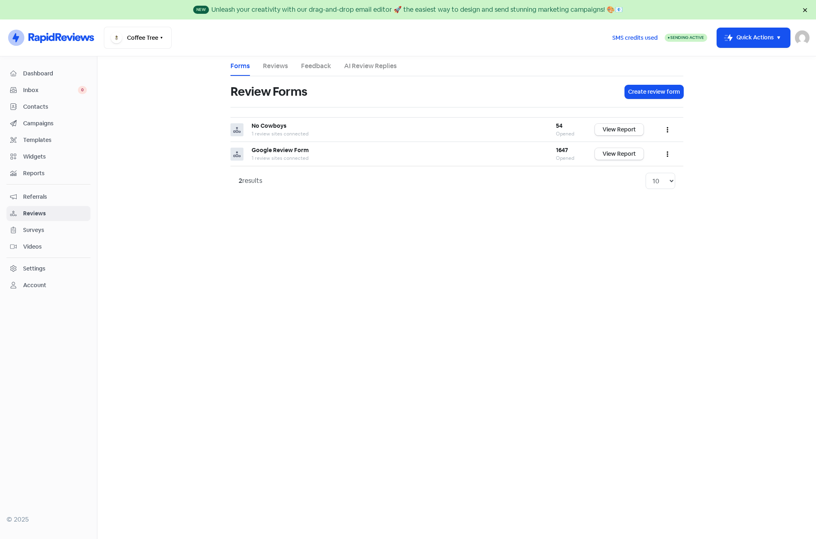
click at [35, 245] on span "Videos" at bounding box center [55, 247] width 64 height 9
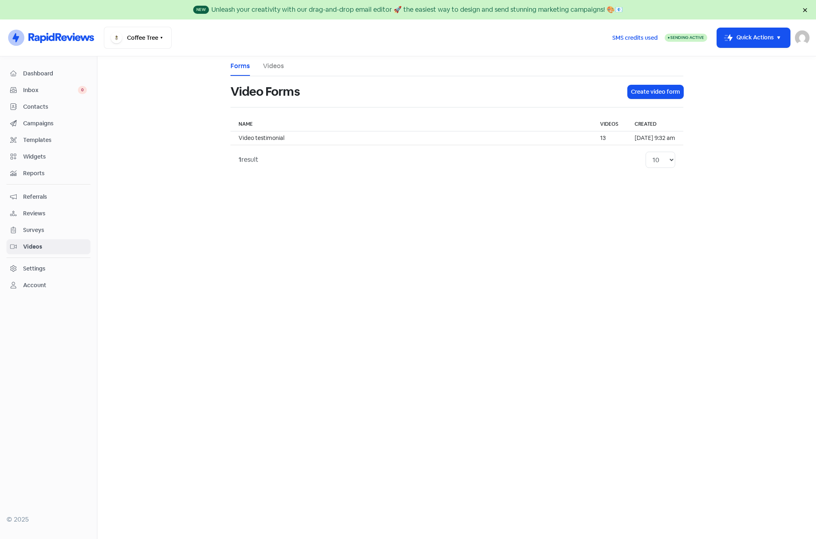
click at [276, 65] on link "Videos" at bounding box center [273, 66] width 21 height 10
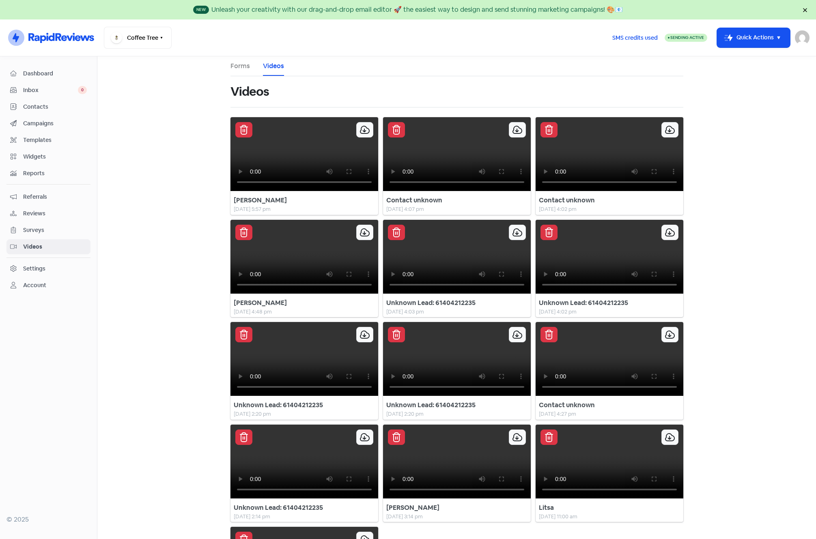
click at [35, 271] on div "Settings" at bounding box center [34, 269] width 22 height 9
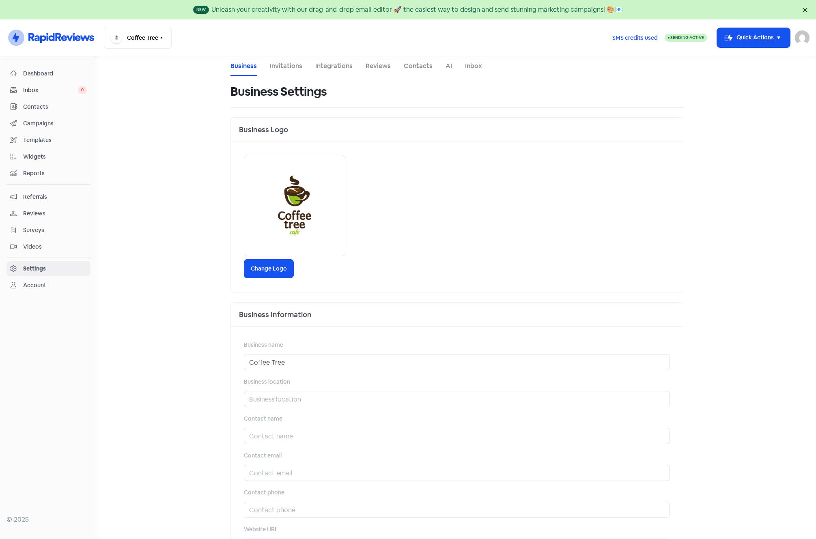
click at [36, 286] on div "Account" at bounding box center [34, 285] width 23 height 9
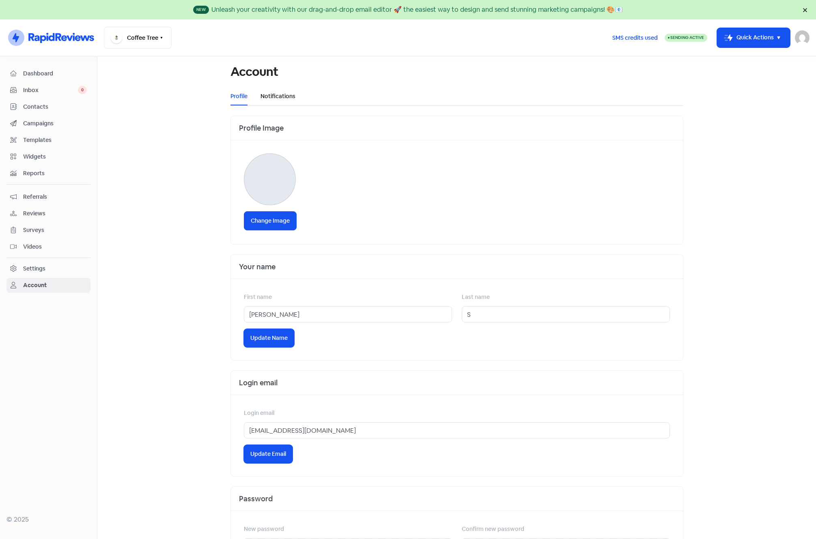
click at [280, 97] on link "Notifications" at bounding box center [277, 96] width 35 height 9
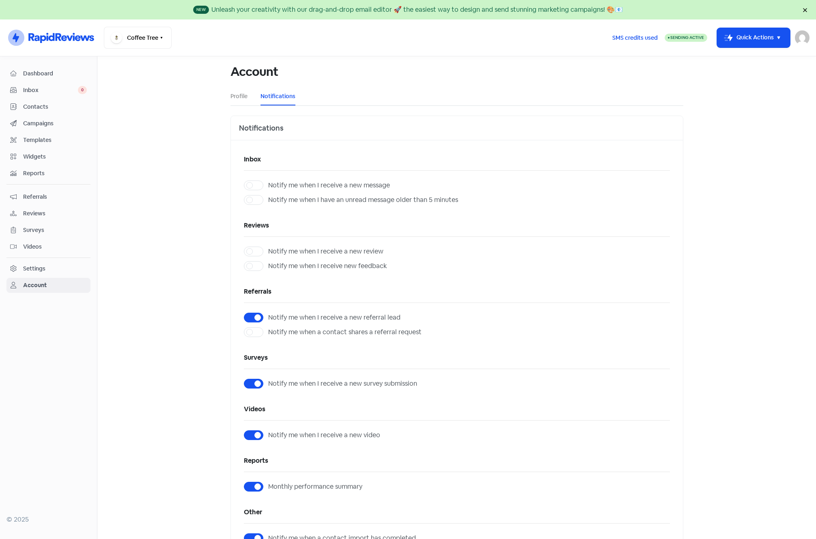
scroll to position [72, 0]
